Goal: Task Accomplishment & Management: Complete application form

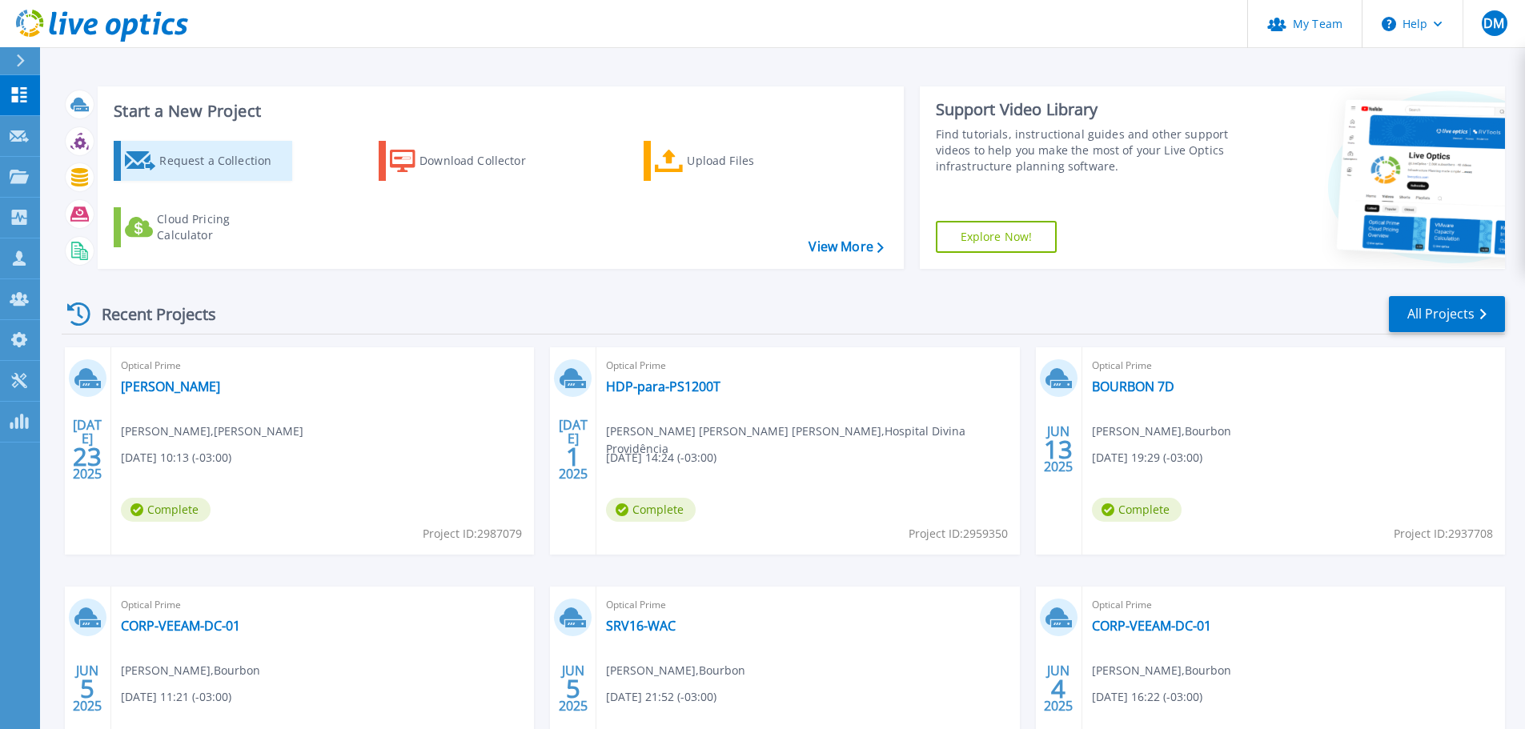
click at [211, 164] on div "Request a Collection" at bounding box center [223, 161] width 128 height 32
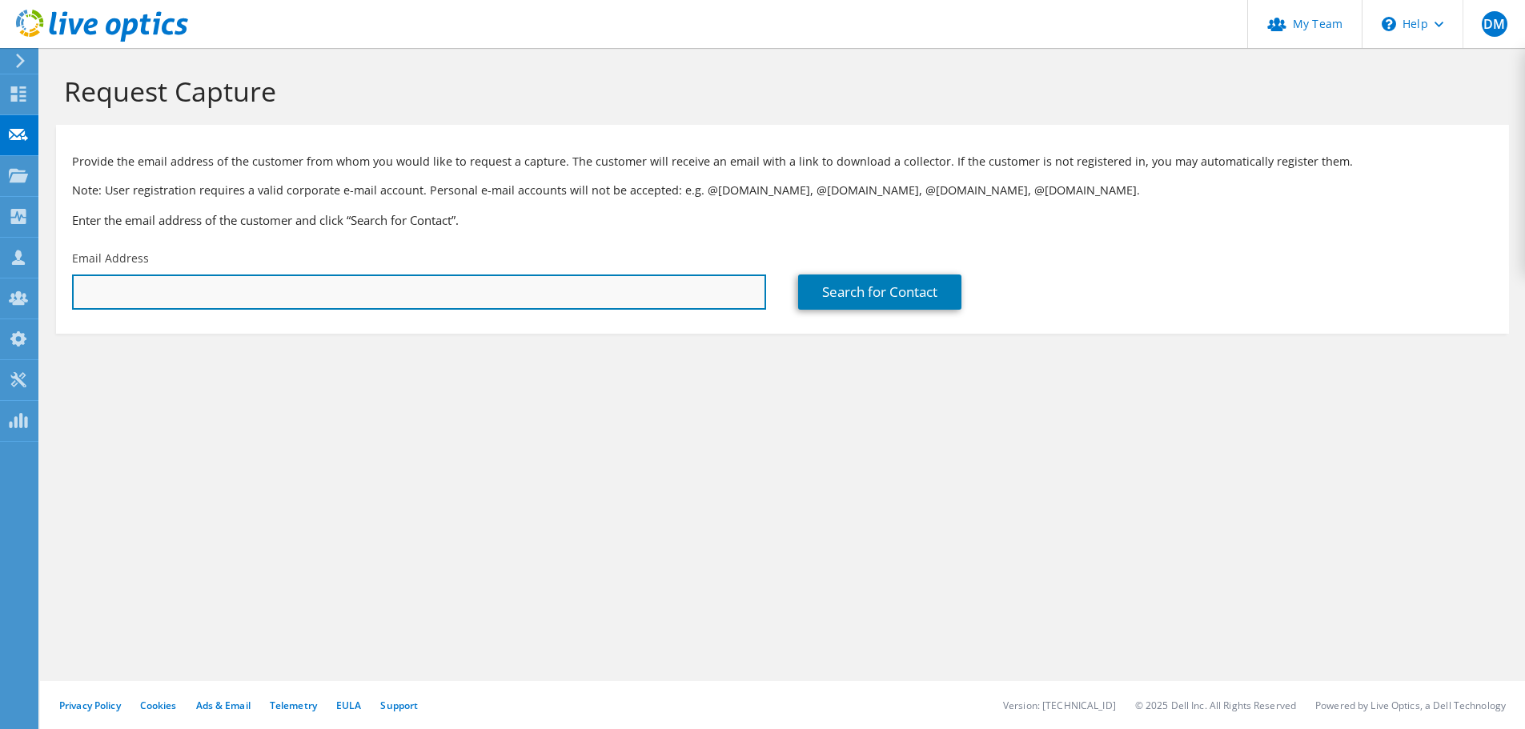
click at [260, 296] on input "text" at bounding box center [419, 292] width 694 height 35
drag, startPoint x: 130, startPoint y: 294, endPoint x: 84, endPoint y: 292, distance: 46.4
click at [84, 292] on input "gustavo." at bounding box center [419, 292] width 694 height 35
type input "g"
paste input "gzamboni@sazi.com.br"
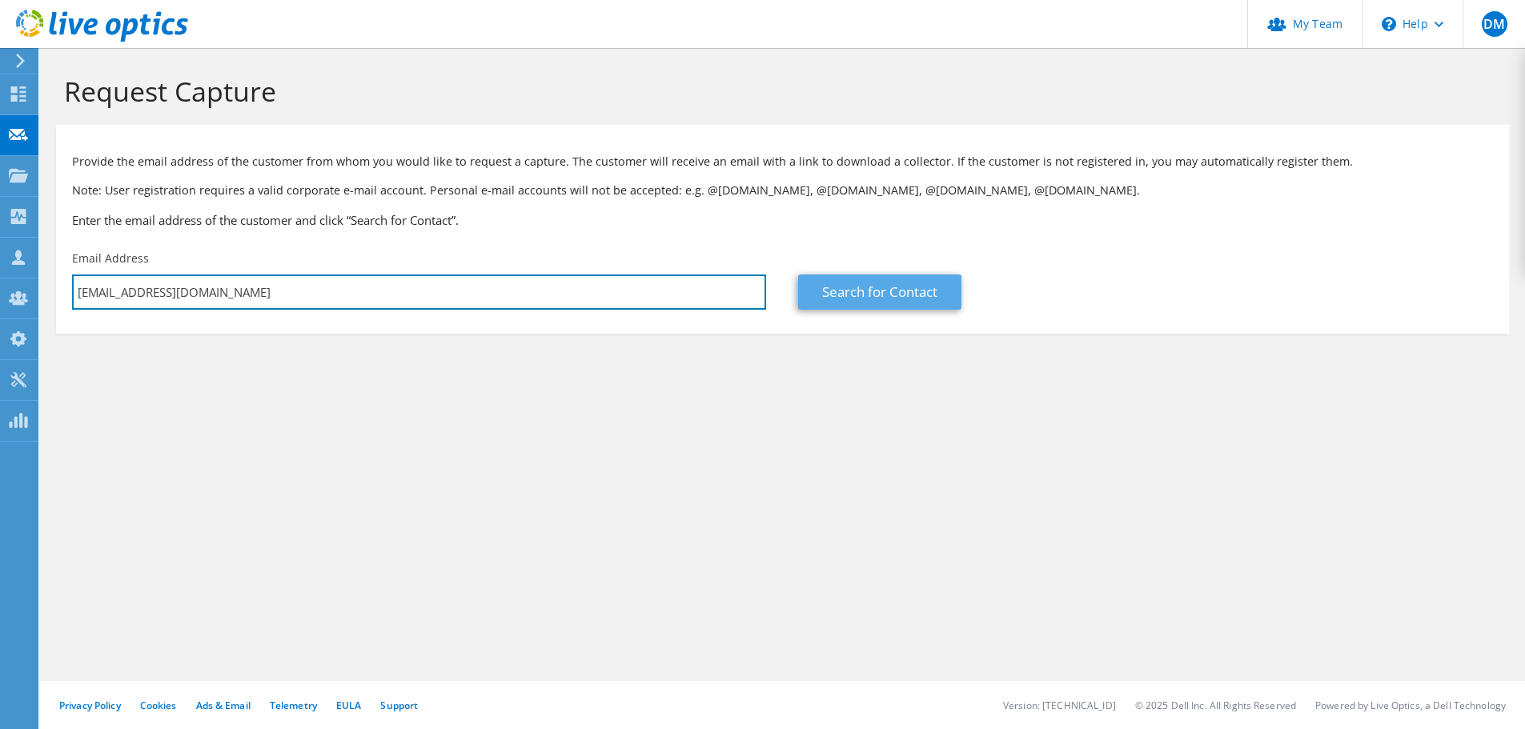
type input "gzamboni@sazi.com.br"
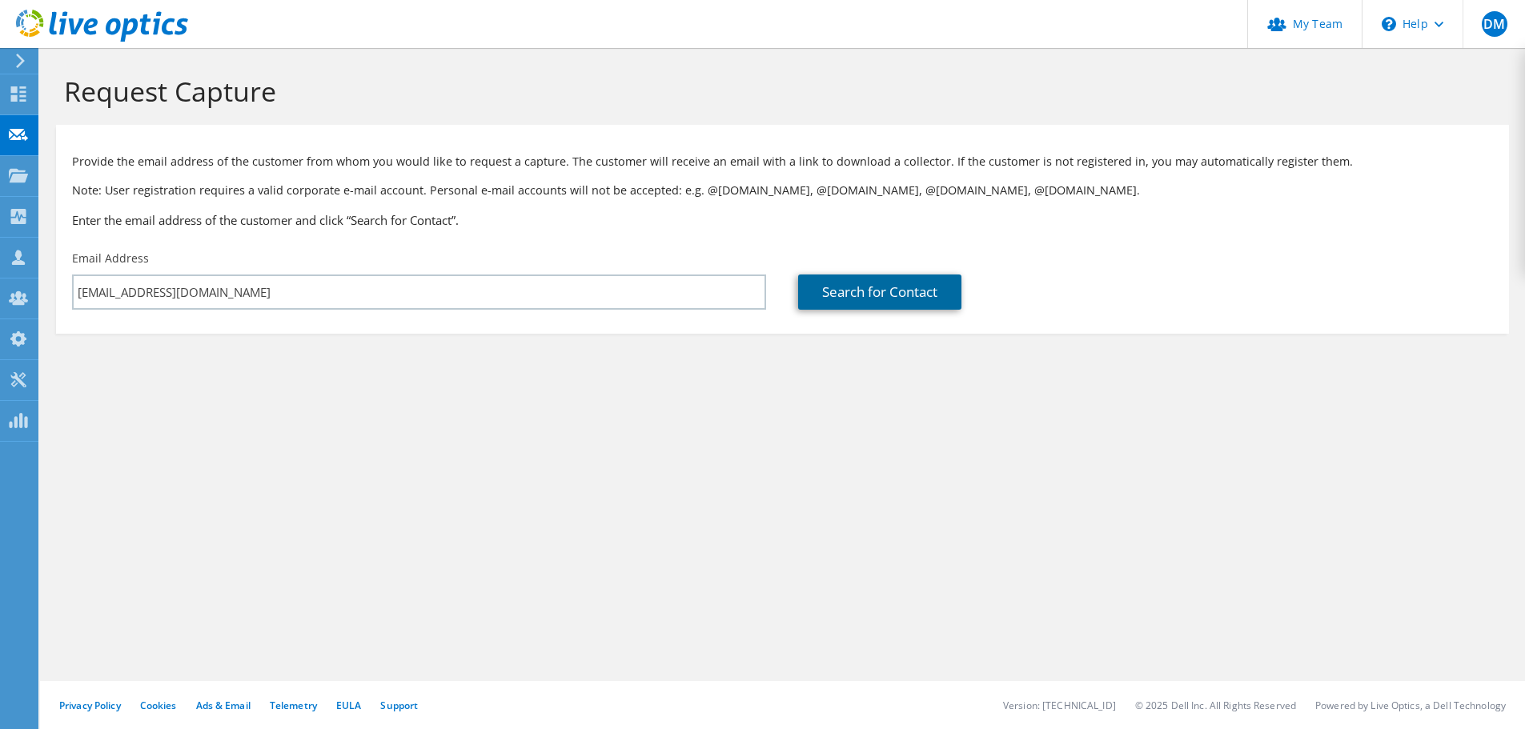
click at [862, 288] on link "Search for Contact" at bounding box center [879, 292] width 163 height 35
type input "MAQUINAS SAZI LTDA"
type input "Gustavo"
type input "Zamboni"
type input "[GEOGRAPHIC_DATA]"
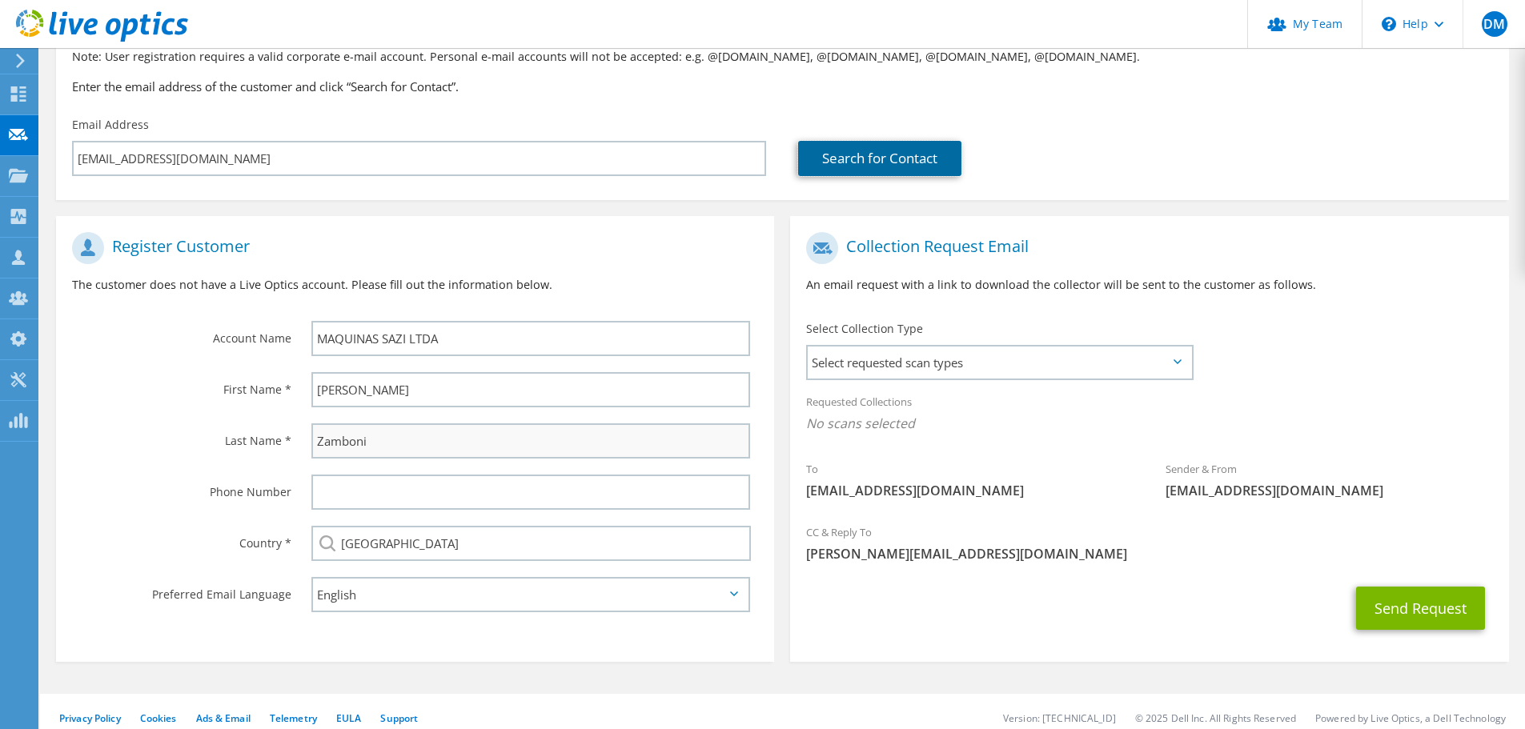
scroll to position [146, 0]
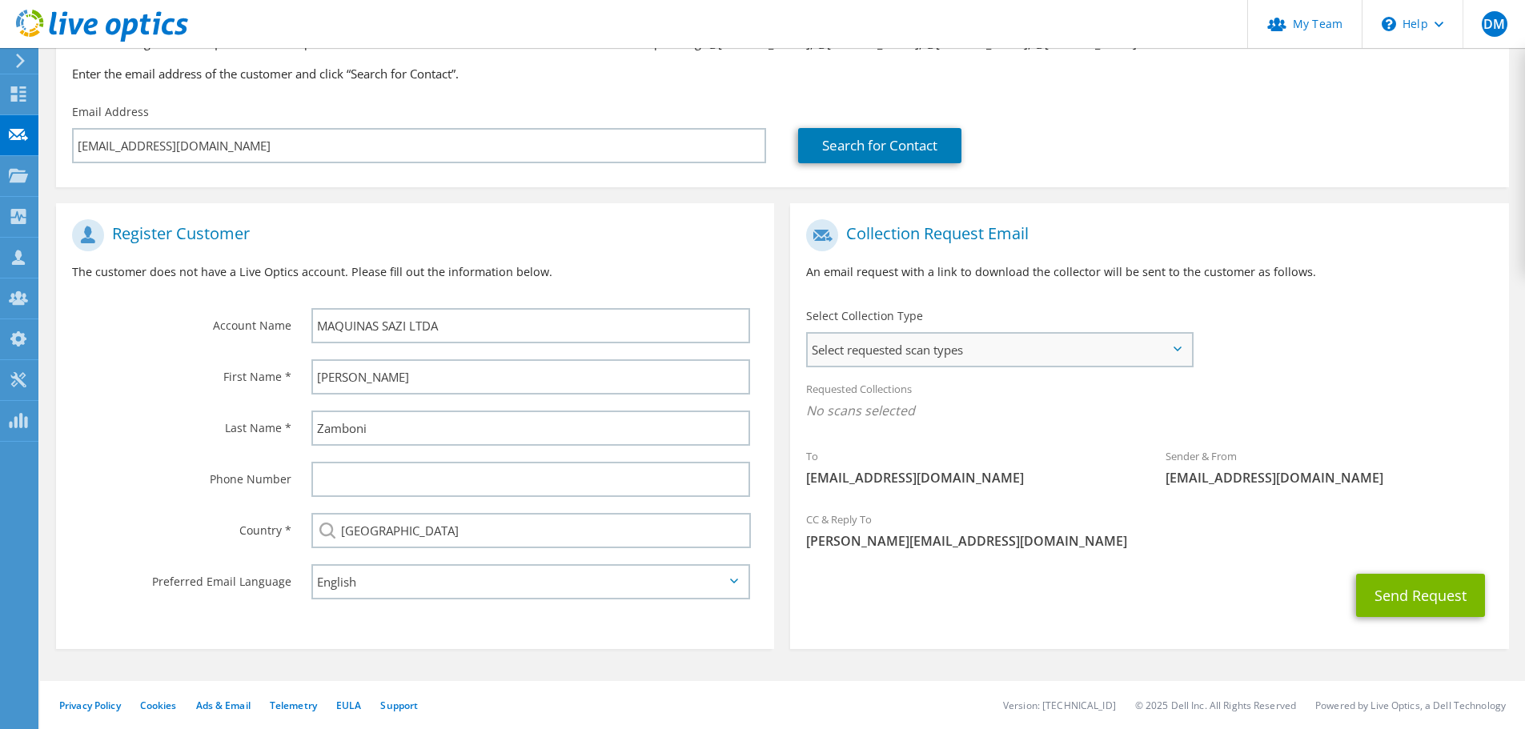
click at [989, 347] on span "Select requested scan types" at bounding box center [999, 350] width 383 height 32
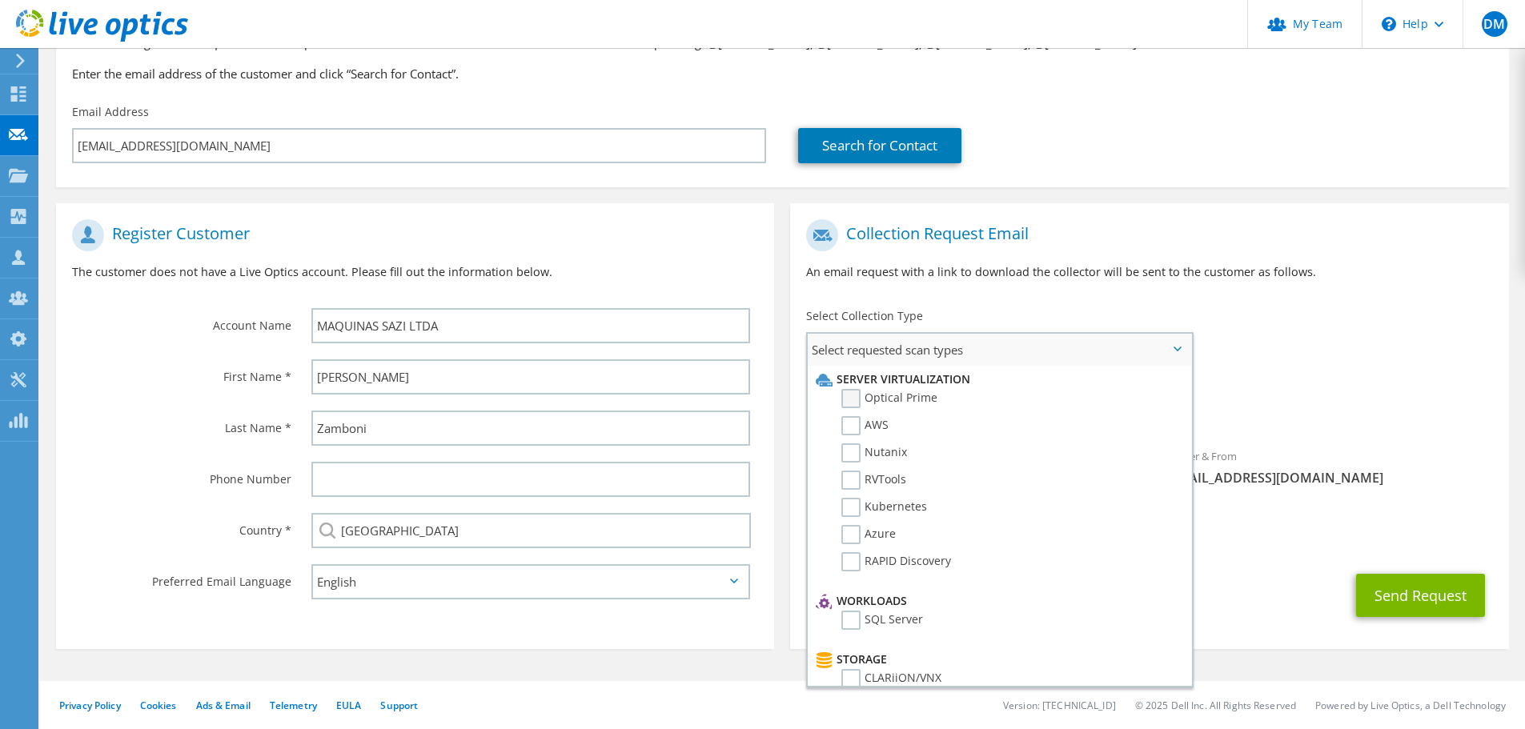
click at [847, 406] on label "Optical Prime" at bounding box center [889, 398] width 96 height 19
click at [0, 0] on input "Optical Prime" at bounding box center [0, 0] width 0 height 0
click at [1467, 493] on div "Sender & From liveoptics@liveoptics.com" at bounding box center [1328, 471] width 359 height 55
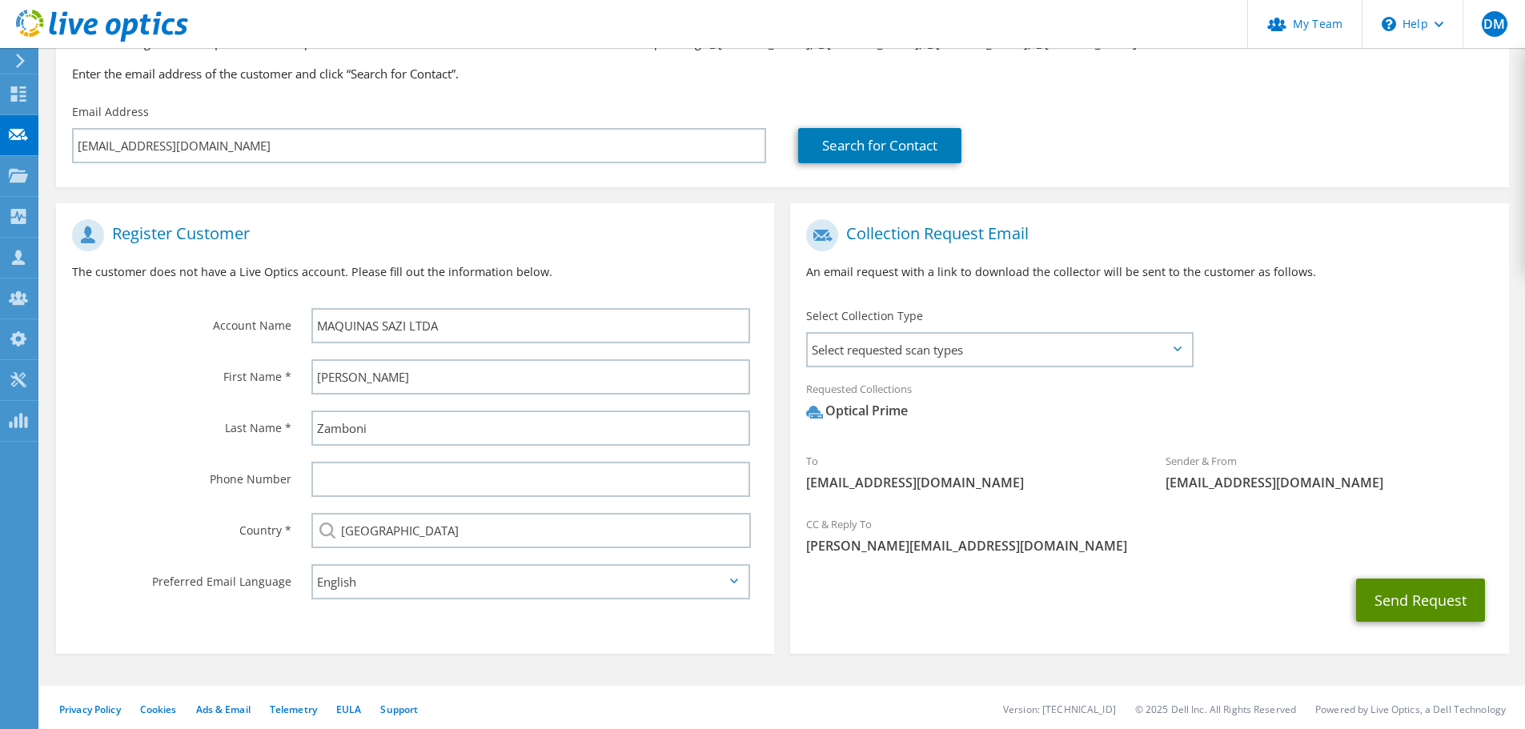
click at [1429, 595] on button "Send Request" at bounding box center [1420, 600] width 129 height 43
